Goal: Navigation & Orientation: Find specific page/section

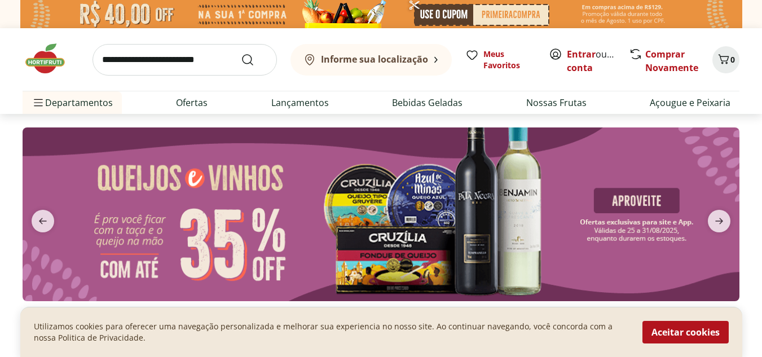
scroll to position [282, 0]
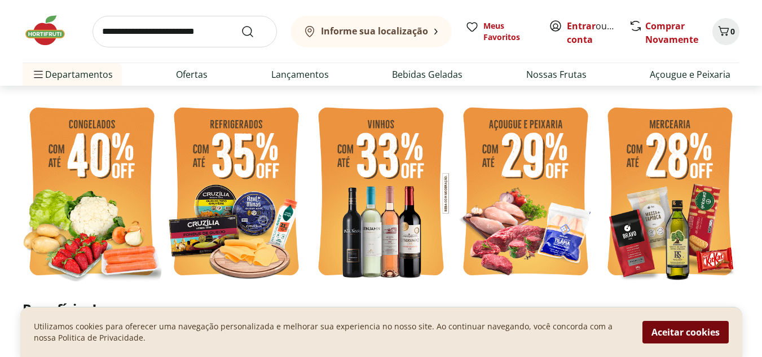
click at [687, 330] on button "Aceitar cookies" at bounding box center [685, 332] width 86 height 23
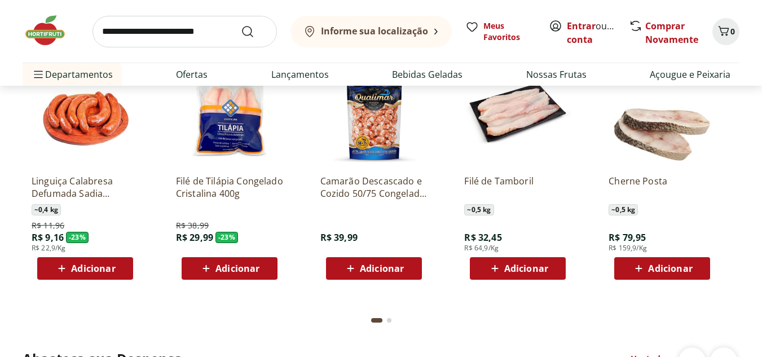
scroll to position [1353, 0]
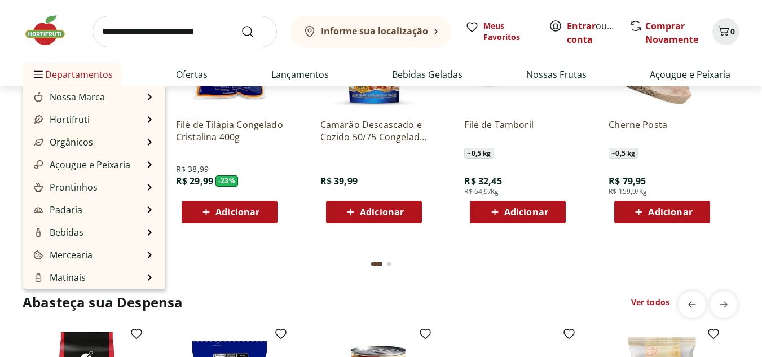
click at [78, 77] on span "Departamentos" at bounding box center [72, 74] width 81 height 27
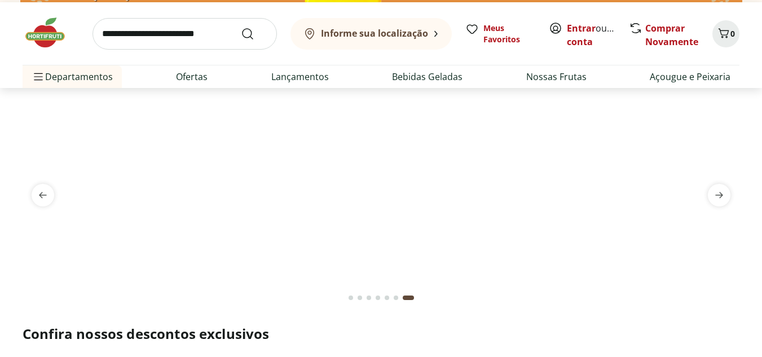
scroll to position [0, 0]
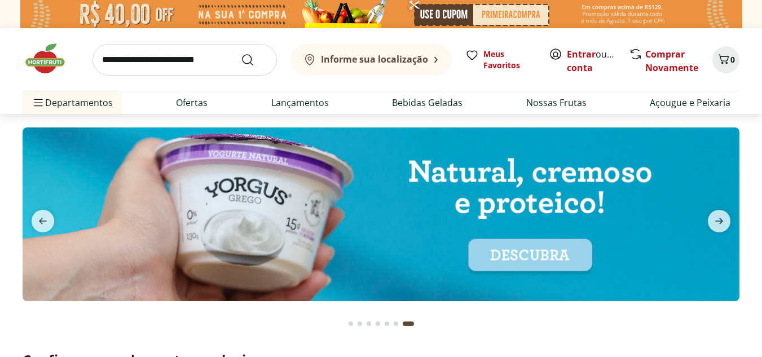
click at [396, 58] on b "Informe sua localização" at bounding box center [374, 59] width 107 height 12
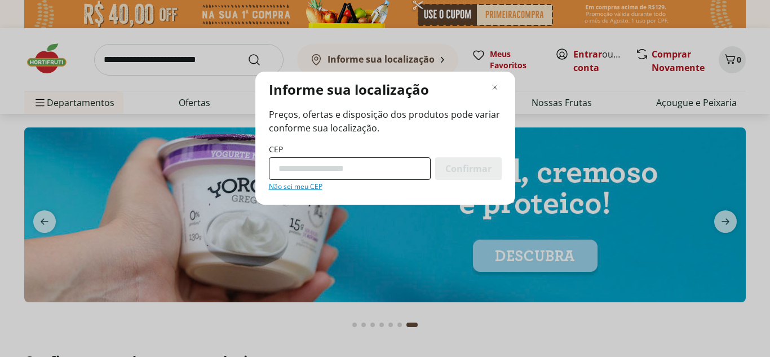
click at [302, 168] on input "CEP" at bounding box center [350, 168] width 162 height 23
type input "*********"
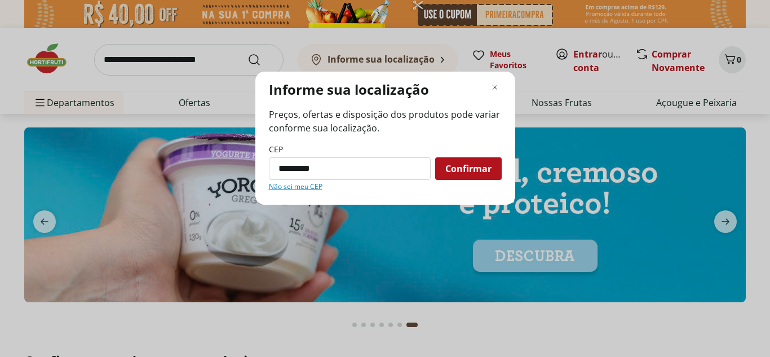
click at [469, 165] on span "Confirmar" at bounding box center [468, 168] width 46 height 9
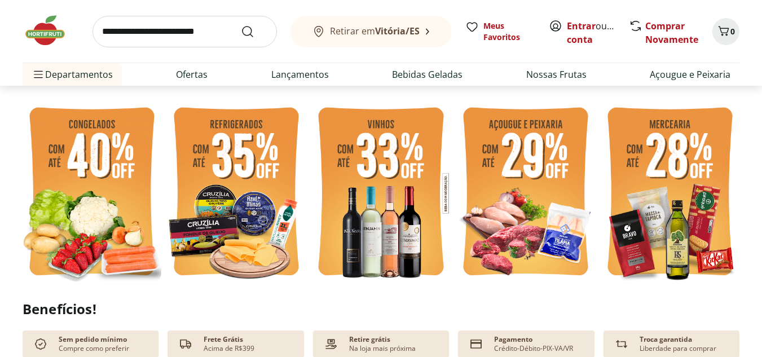
scroll to position [113, 0]
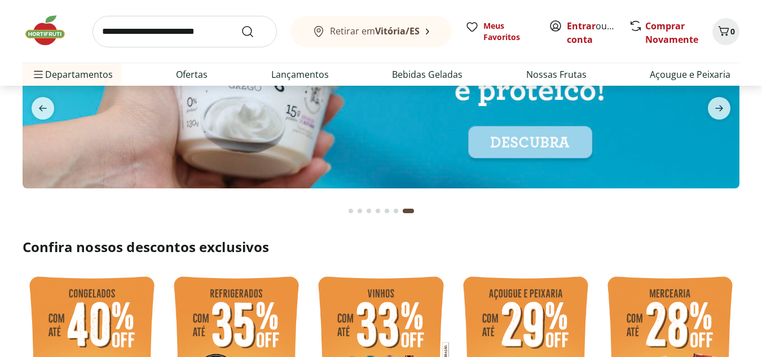
click at [422, 26] on button "Retirar em [GEOGRAPHIC_DATA]/ES" at bounding box center [370, 32] width 161 height 32
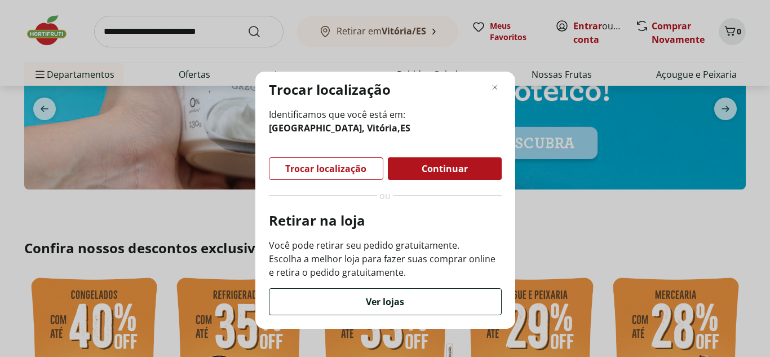
click at [338, 301] on div "Ver lojas" at bounding box center [385, 302] width 232 height 26
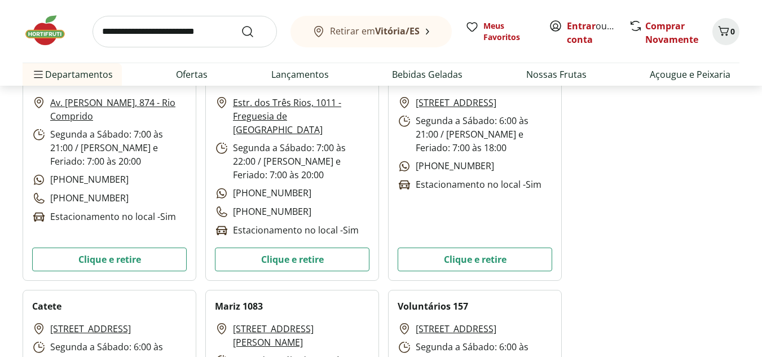
scroll to position [3777, 0]
